Goal: Task Accomplishment & Management: Manage account settings

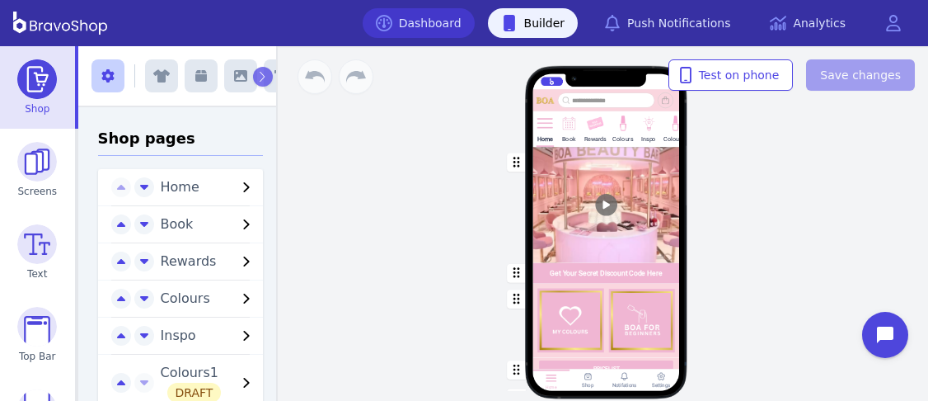
click at [439, 25] on link "Dashboard" at bounding box center [419, 23] width 112 height 30
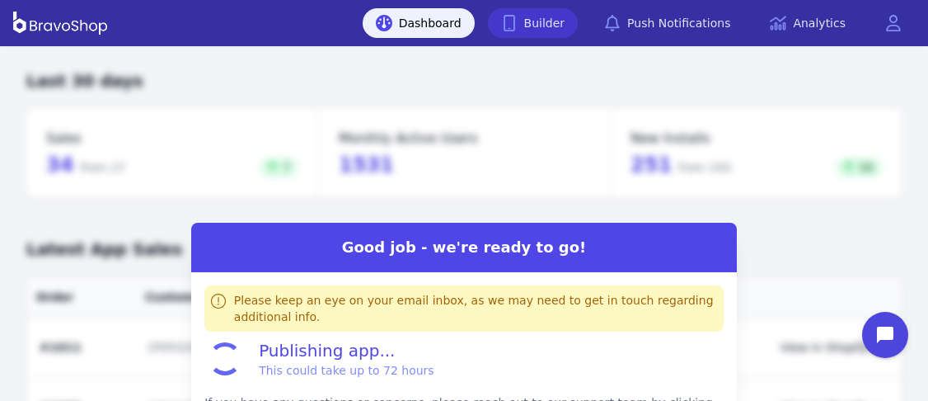
click at [545, 18] on link "Builder" at bounding box center [533, 23] width 91 height 30
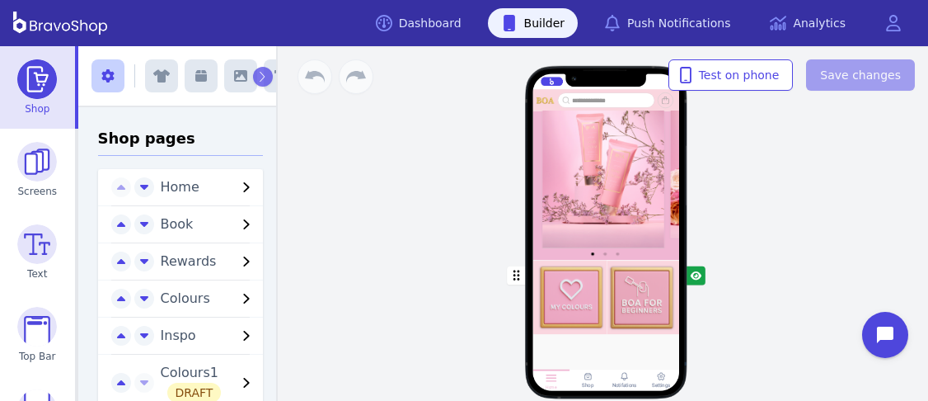
scroll to position [1293, 0]
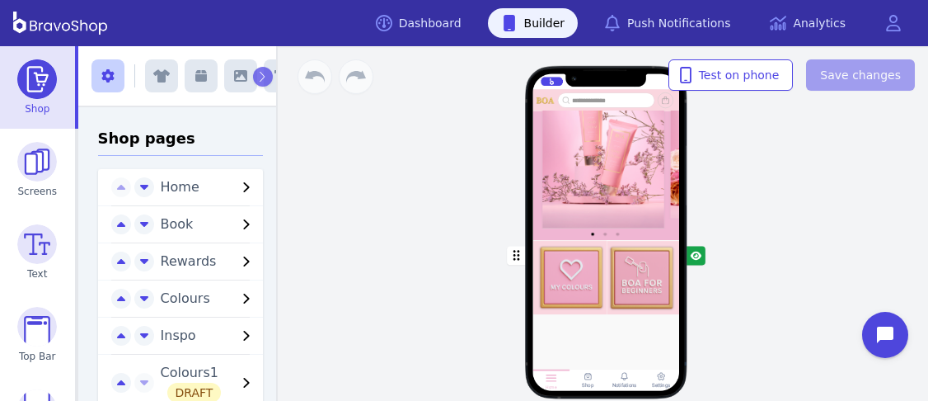
click at [647, 261] on div "button" at bounding box center [606, 277] width 147 height 74
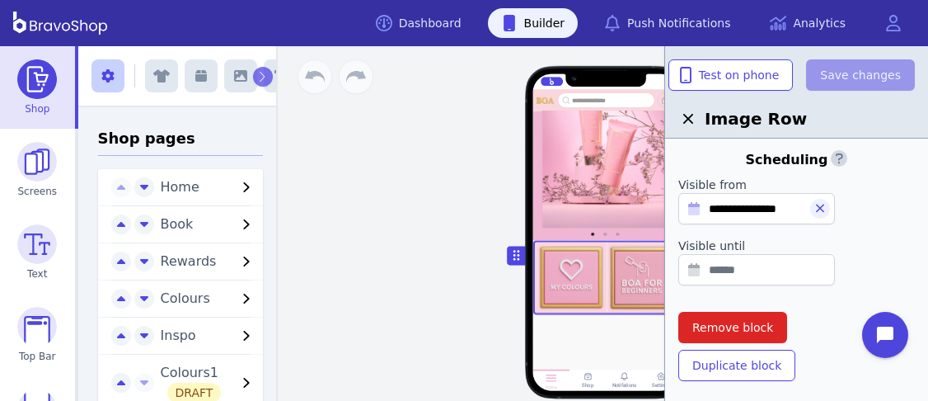
scroll to position [476, 0]
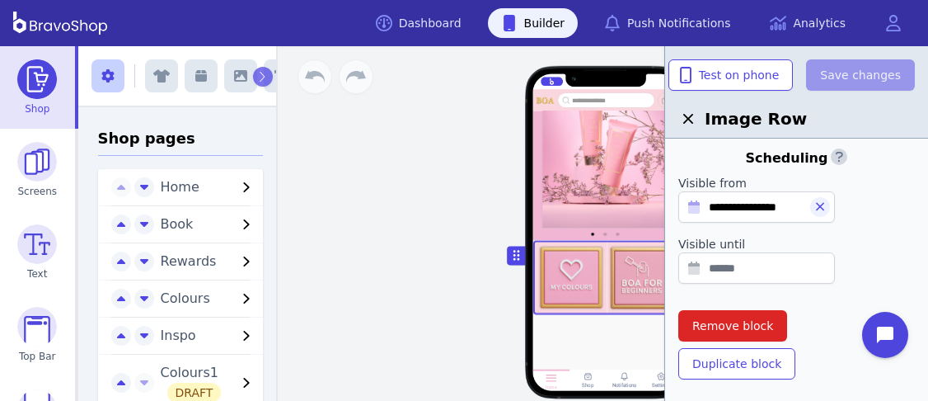
click at [609, 284] on div "button" at bounding box center [606, 277] width 147 height 74
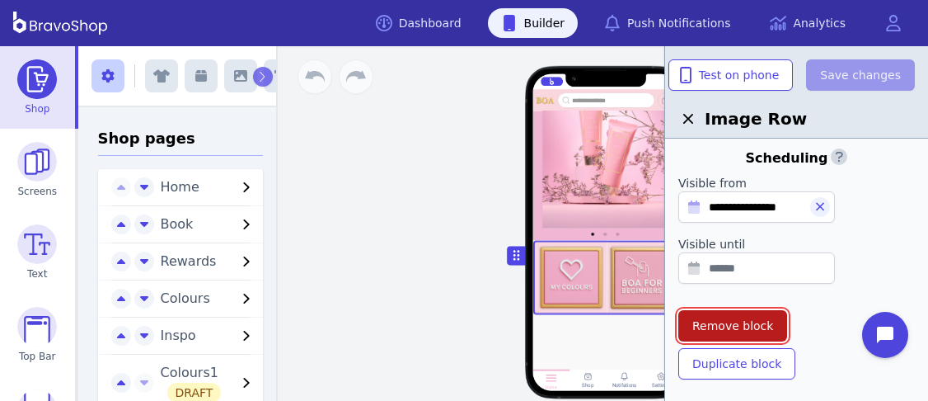
click at [738, 323] on span "Remove block" at bounding box center [733, 325] width 81 height 16
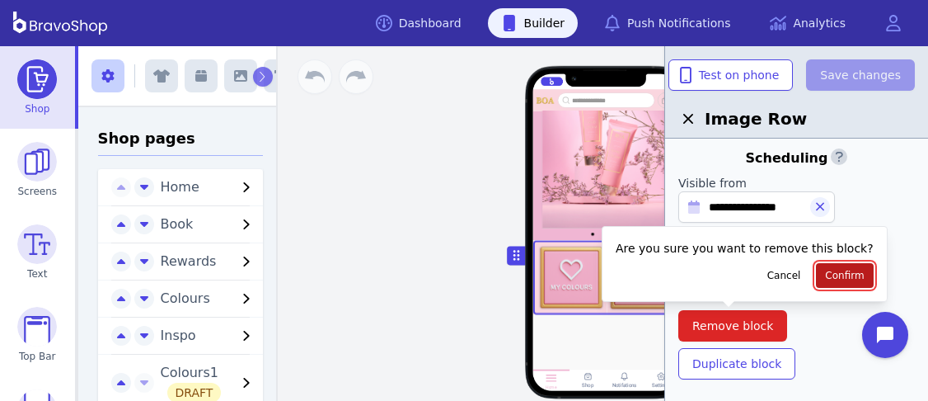
click at [816, 284] on button "Confirm" at bounding box center [844, 275] width 57 height 25
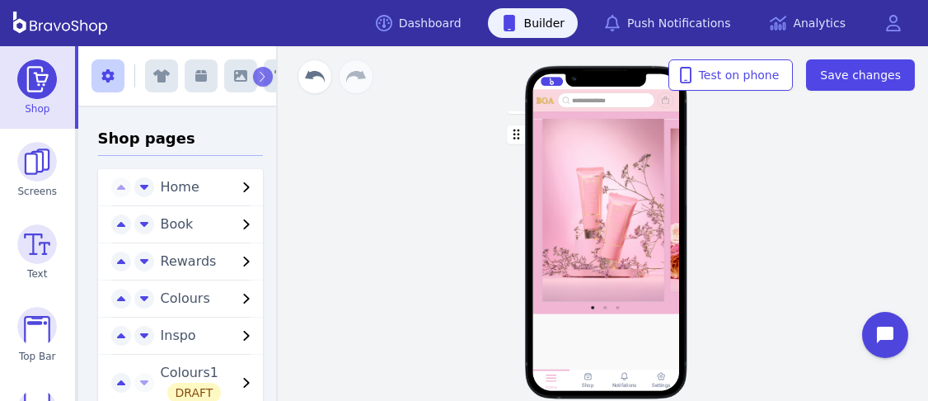
scroll to position [1137, 0]
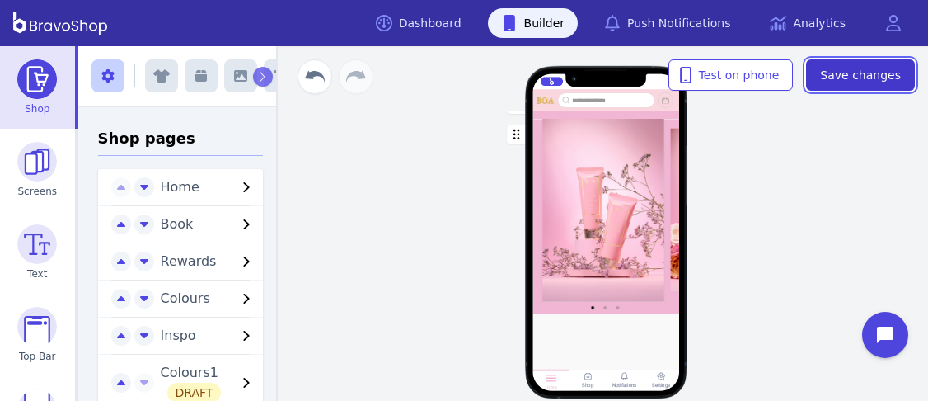
click at [850, 77] on span "Save changes" at bounding box center [860, 75] width 81 height 16
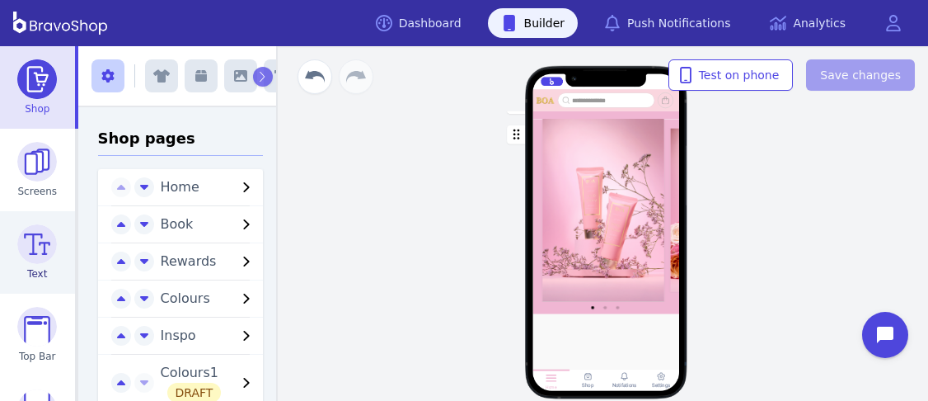
scroll to position [76, 0]
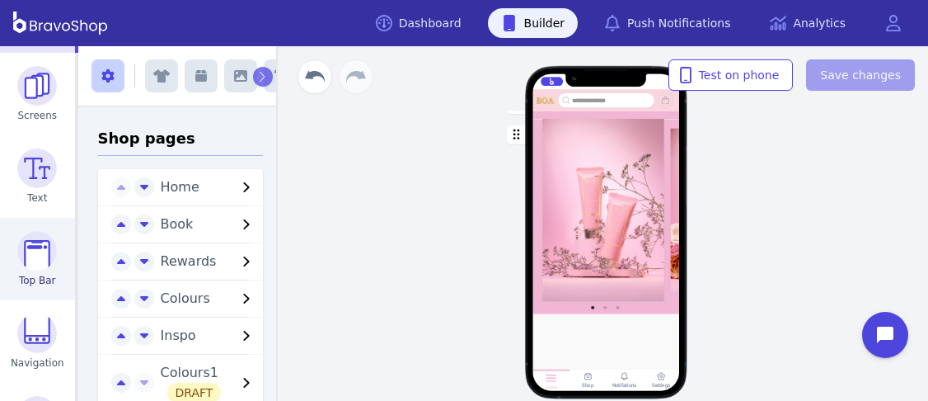
click at [32, 239] on img at bounding box center [37, 251] width 40 height 40
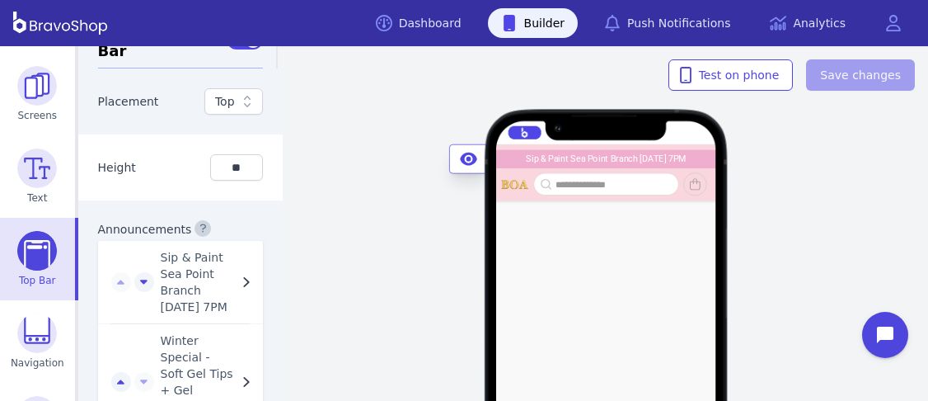
scroll to position [1337, 0]
click at [196, 291] on span "Sip & Paint Sea Point Branch [DATE] 7PM" at bounding box center [199, 281] width 76 height 66
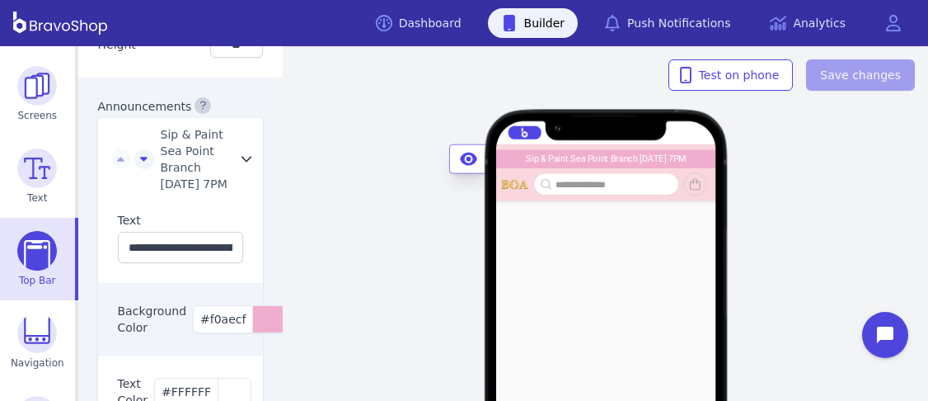
scroll to position [1466, 0]
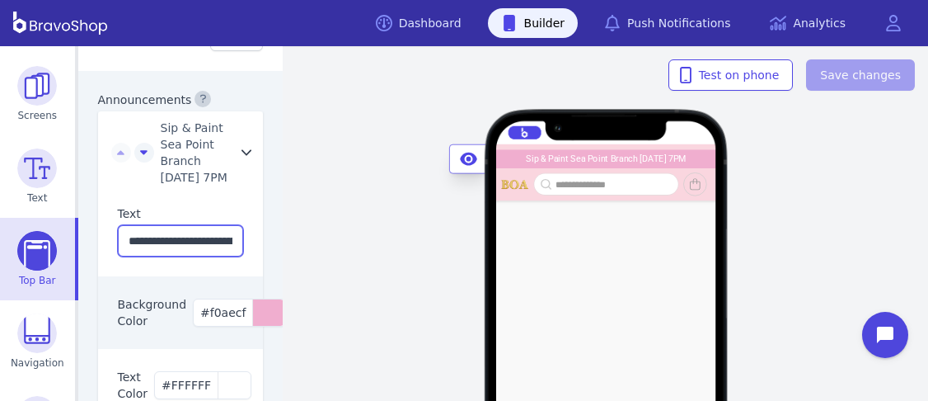
click at [194, 256] on input "**********" at bounding box center [180, 240] width 125 height 31
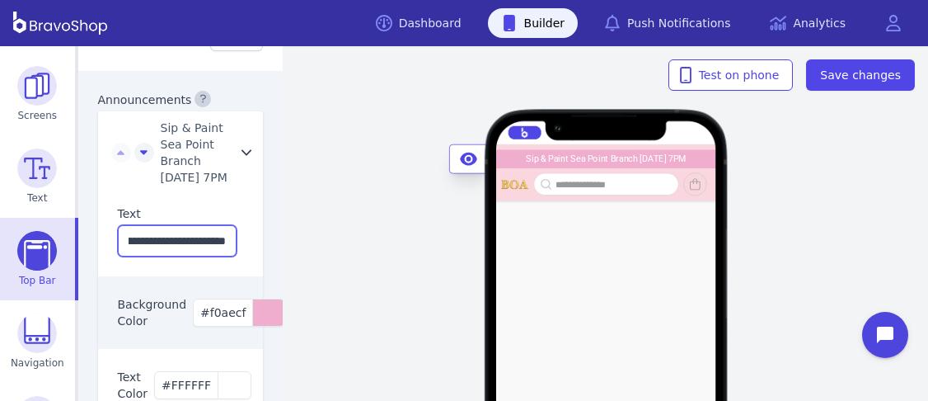
scroll to position [0, 128]
type input "**********"
click at [323, 224] on div "Sip & Paint Sea Point Branch [DATE] 7PM Winter Special - Soft Gel Tips + Gel Ov…" at bounding box center [606, 223] width 644 height 355
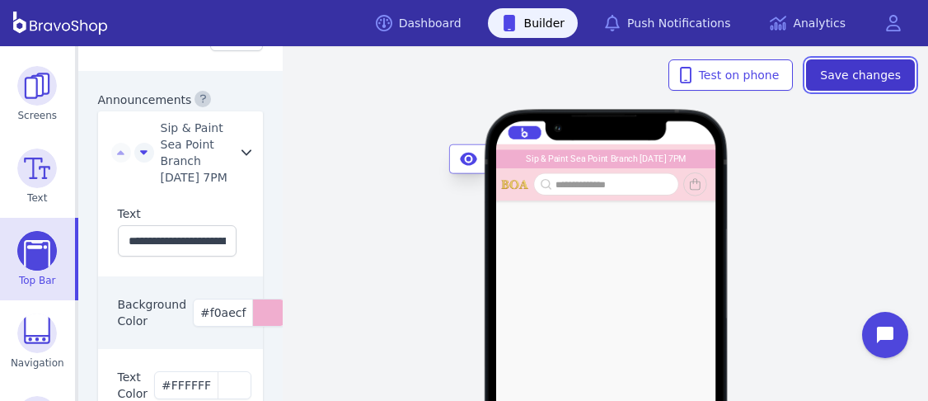
click at [844, 68] on span "Save changes" at bounding box center [860, 75] width 81 height 16
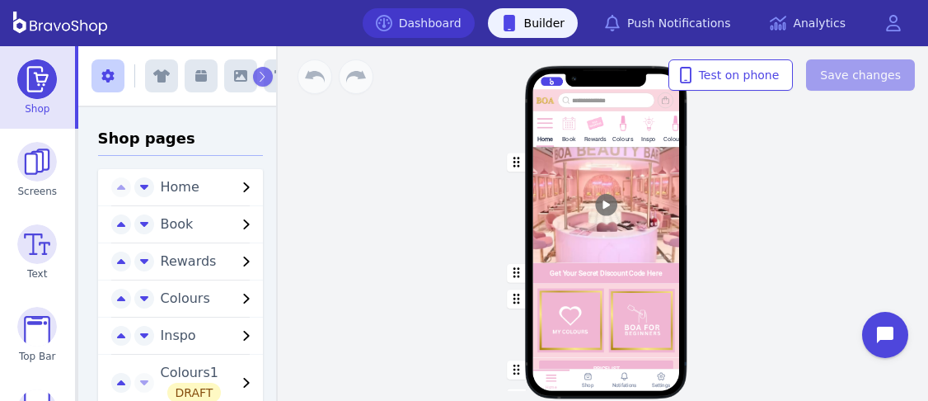
click at [439, 25] on link "Dashboard" at bounding box center [419, 23] width 112 height 30
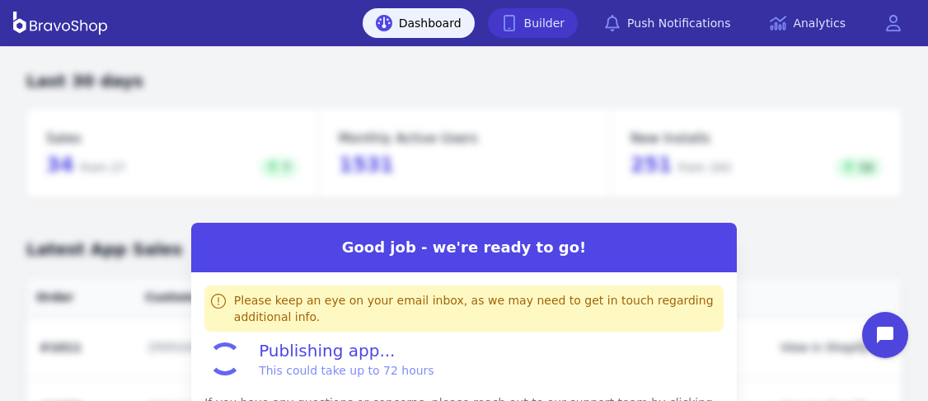
click at [545, 18] on link "Builder" at bounding box center [533, 23] width 91 height 30
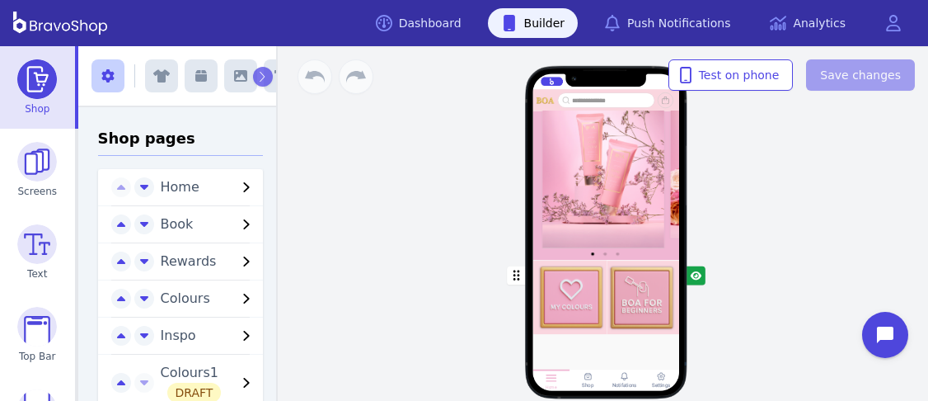
scroll to position [1293, 0]
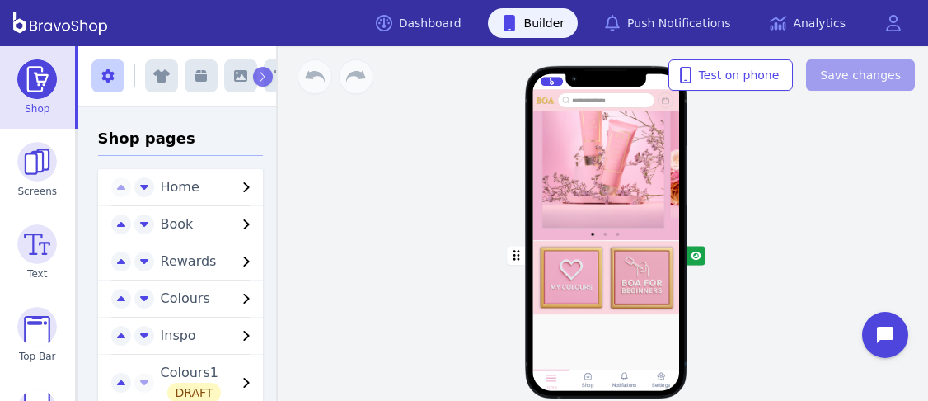
click at [647, 261] on div "button" at bounding box center [606, 277] width 147 height 74
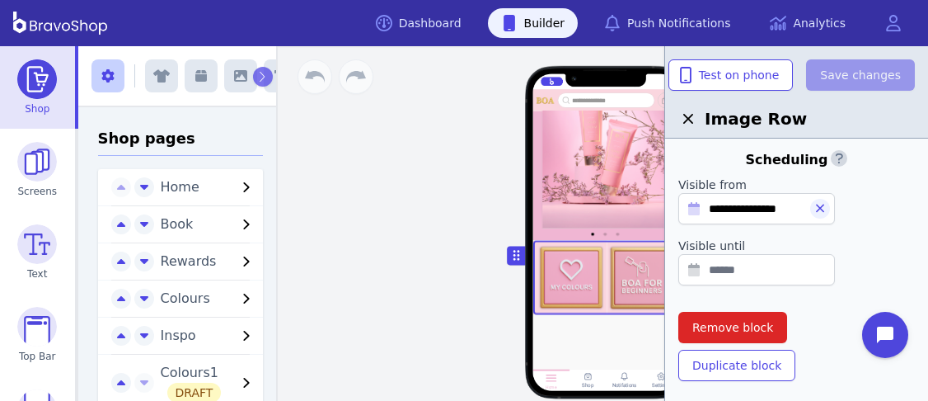
scroll to position [476, 0]
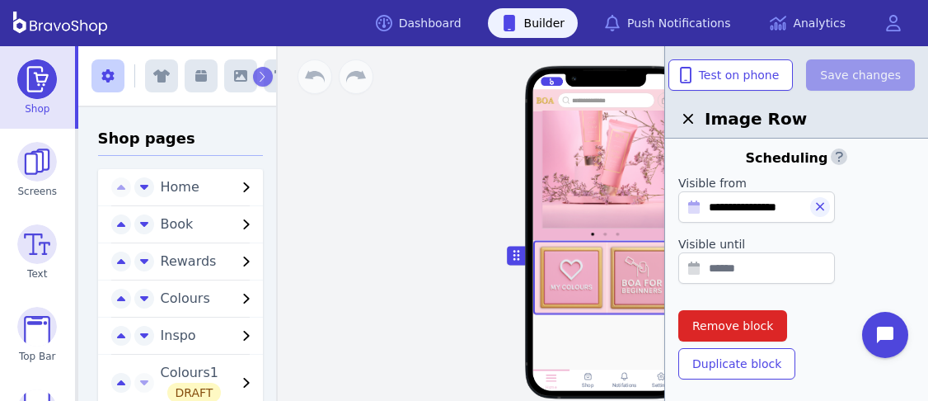
click at [609, 284] on div "button" at bounding box center [606, 277] width 147 height 74
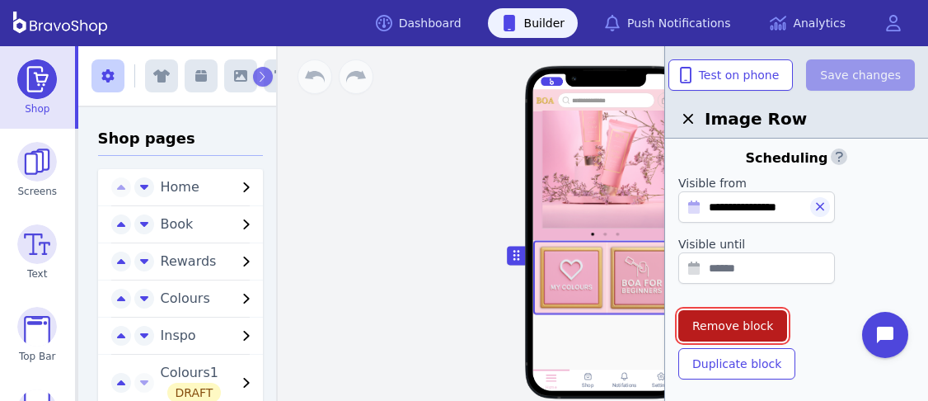
click at [738, 323] on span "Remove block" at bounding box center [733, 325] width 81 height 16
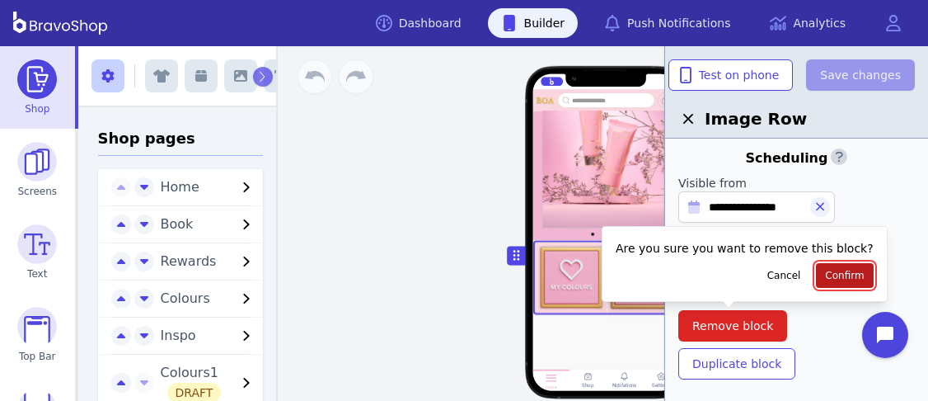
click at [816, 284] on button "Confirm" at bounding box center [844, 275] width 57 height 25
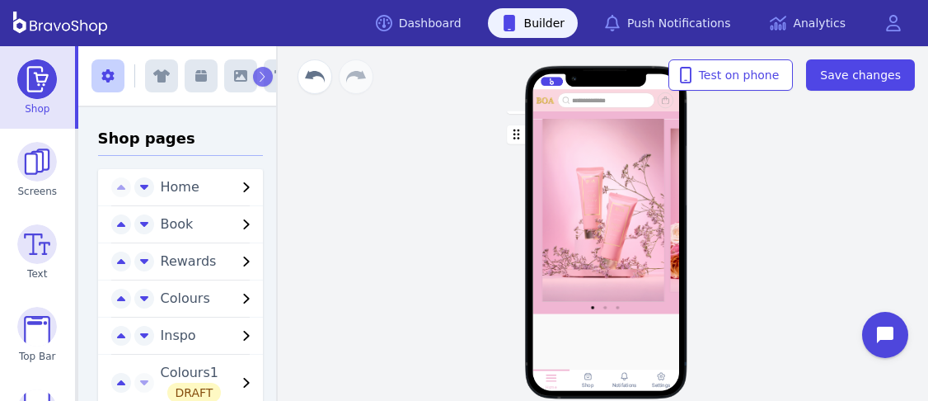
scroll to position [1137, 0]
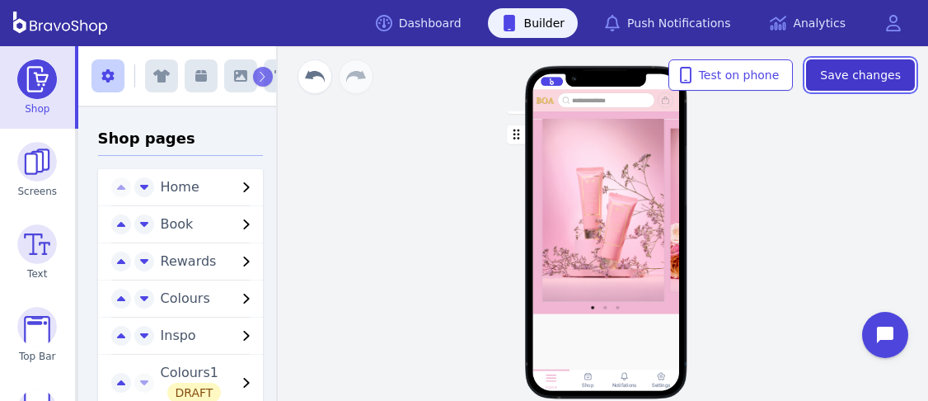
click at [850, 77] on span "Save changes" at bounding box center [860, 75] width 81 height 16
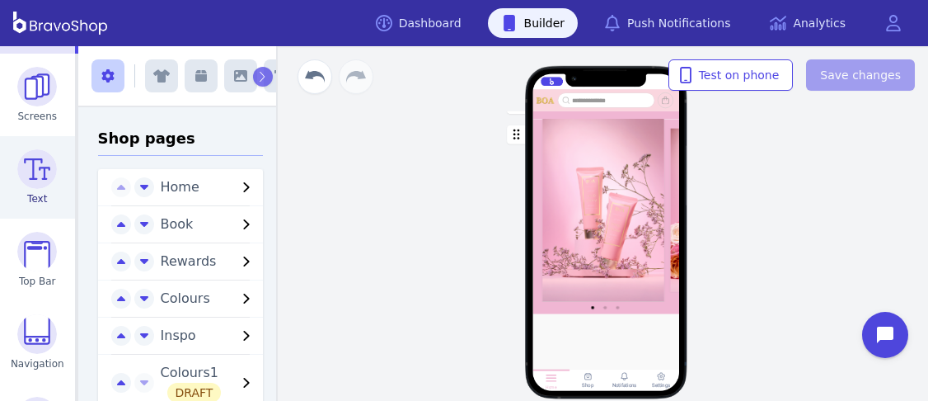
scroll to position [76, 0]
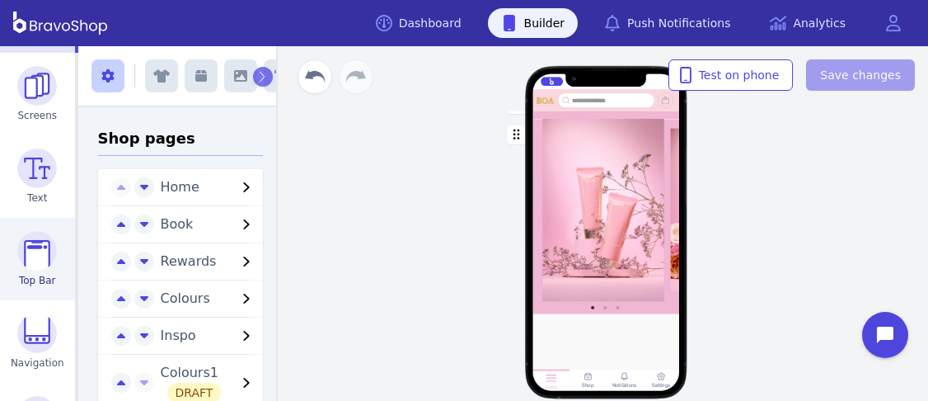
click at [32, 239] on img at bounding box center [37, 251] width 40 height 40
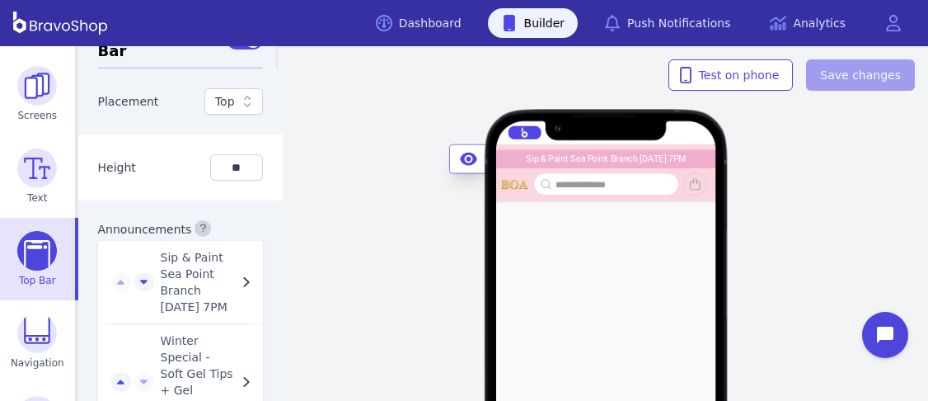
scroll to position [1337, 0]
click at [196, 291] on span "Sip & Paint Sea Point Branch [DATE] 7PM" at bounding box center [199, 281] width 76 height 66
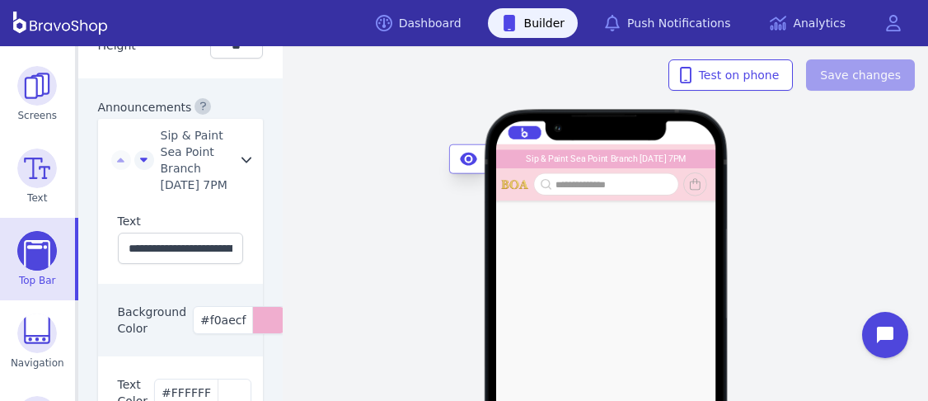
scroll to position [1466, 0]
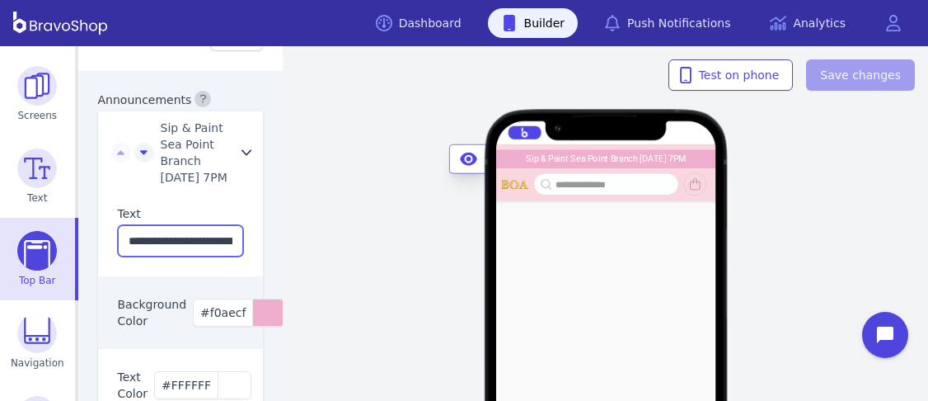
click at [194, 256] on input "**********" at bounding box center [180, 240] width 125 height 31
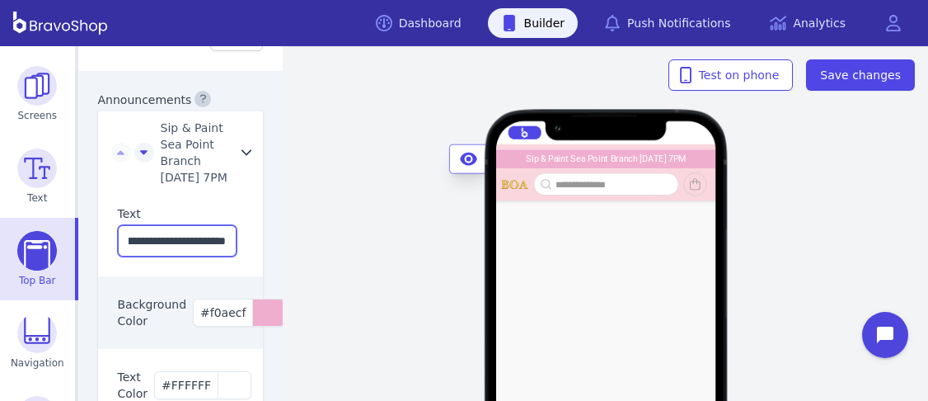
scroll to position [0, 128]
type input "**********"
click at [323, 224] on div "Sip & Paint Sea Point Branch [DATE] 7PM Winter Special - Soft Gel Tips + Gel Ov…" at bounding box center [606, 223] width 644 height 355
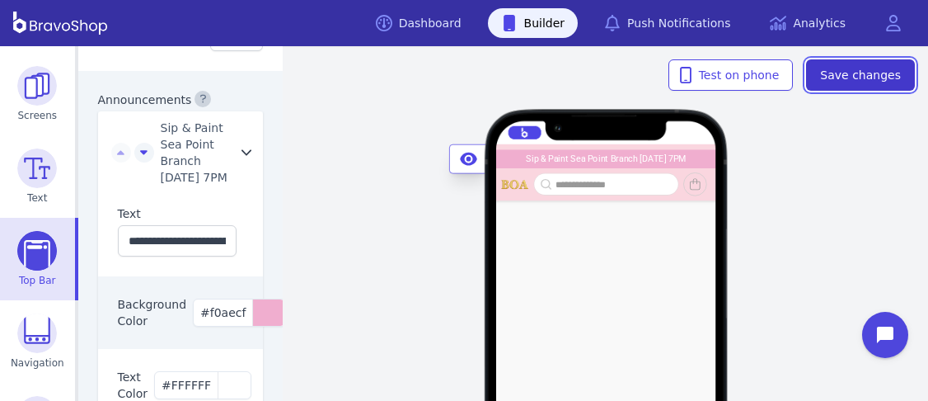
click at [844, 68] on span "Save changes" at bounding box center [860, 75] width 81 height 16
